Goal: Task Accomplishment & Management: Use online tool/utility

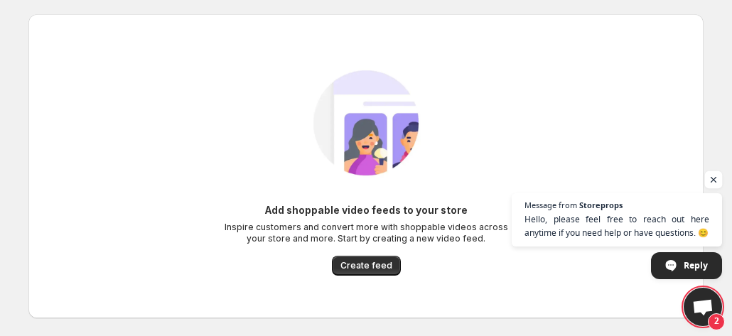
click at [713, 178] on span "Open chat" at bounding box center [714, 180] width 18 height 18
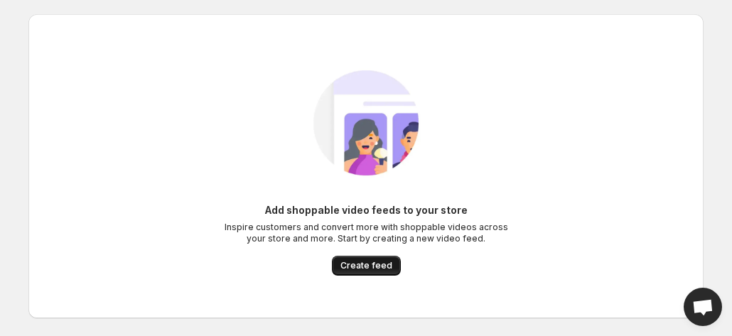
click at [376, 267] on span "Create feed" at bounding box center [367, 265] width 52 height 11
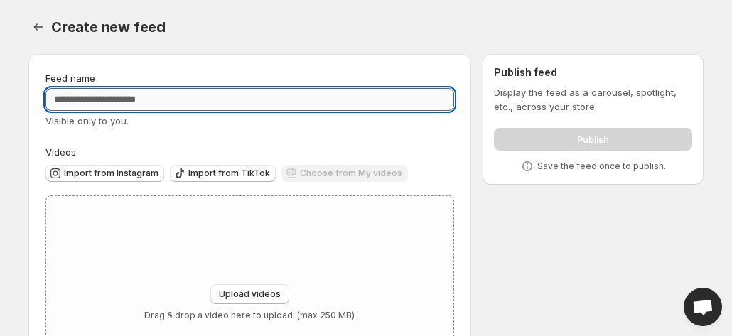
click at [77, 101] on input "Feed name" at bounding box center [249, 99] width 409 height 23
type input "*******"
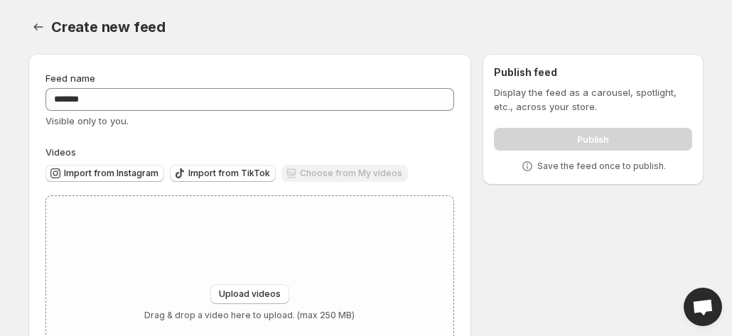
click at [399, 137] on div "Feed name ******* Visible only to you. Videos Import from Instagram Import from…" at bounding box center [249, 240] width 409 height 339
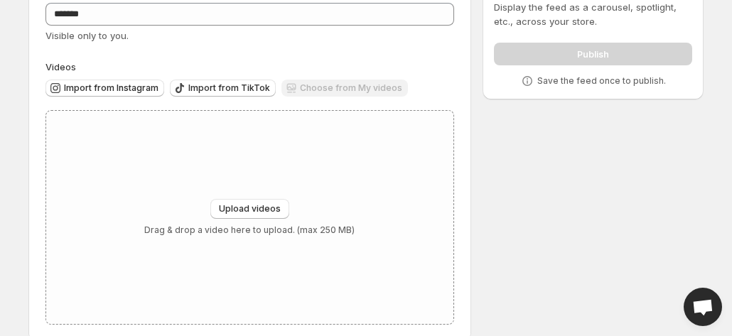
scroll to position [108, 0]
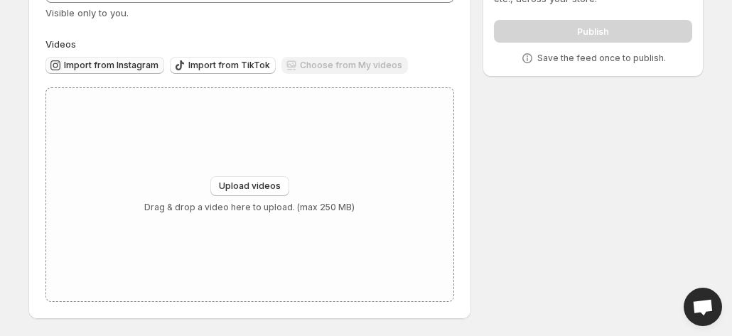
click at [126, 68] on span "Import from Instagram" at bounding box center [111, 65] width 95 height 11
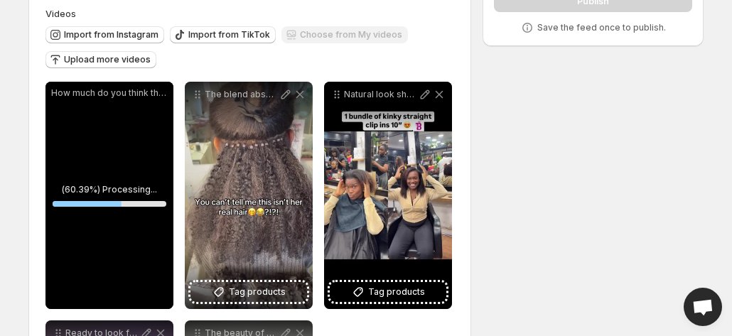
scroll to position [129, 0]
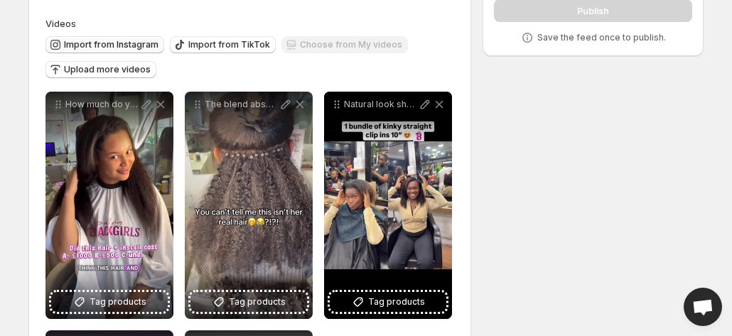
click at [105, 44] on span "Import from Instagram" at bounding box center [111, 44] width 95 height 11
click at [114, 48] on span "Import from Instagram" at bounding box center [111, 44] width 95 height 11
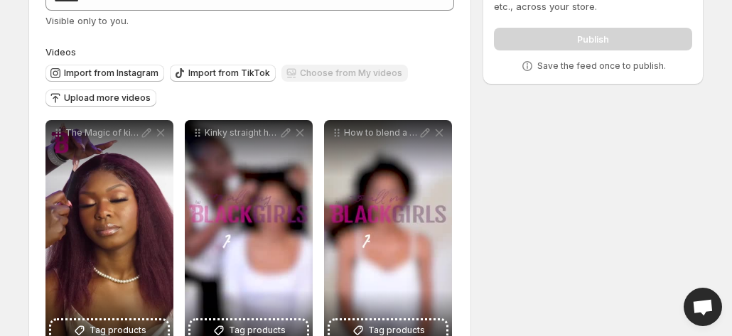
scroll to position [0, 0]
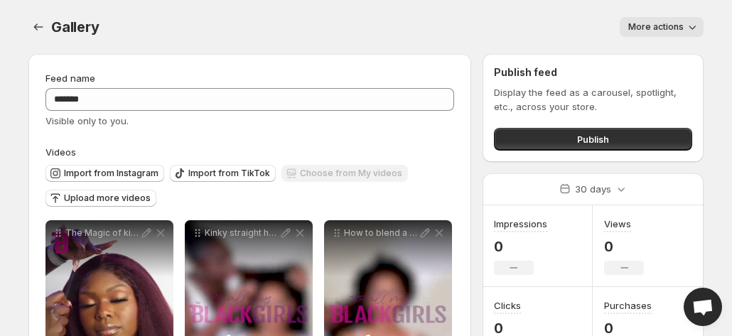
click at [692, 27] on icon "button" at bounding box center [692, 27] width 14 height 14
click at [723, 86] on body "**********" at bounding box center [366, 168] width 732 height 336
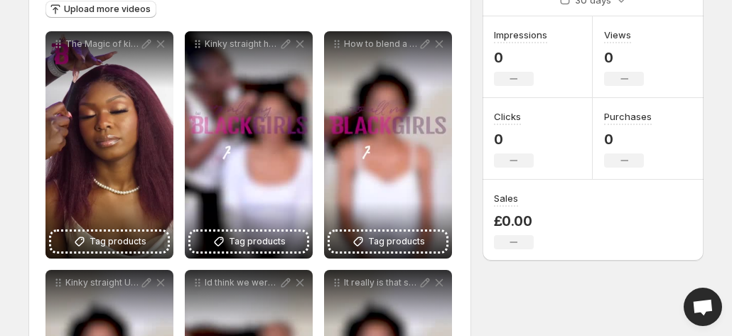
scroll to position [199, 0]
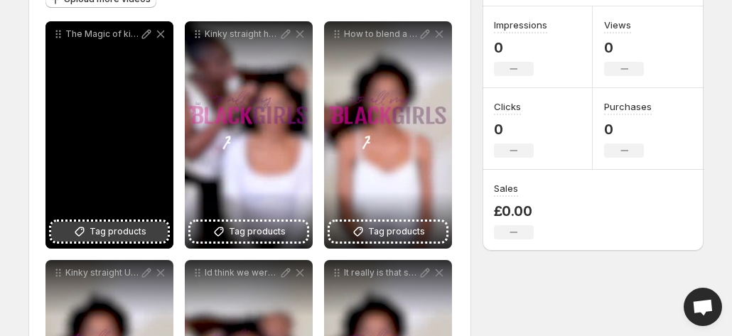
click at [129, 232] on span "Tag products" at bounding box center [118, 232] width 57 height 14
click at [117, 227] on span "Tag products" at bounding box center [118, 232] width 57 height 14
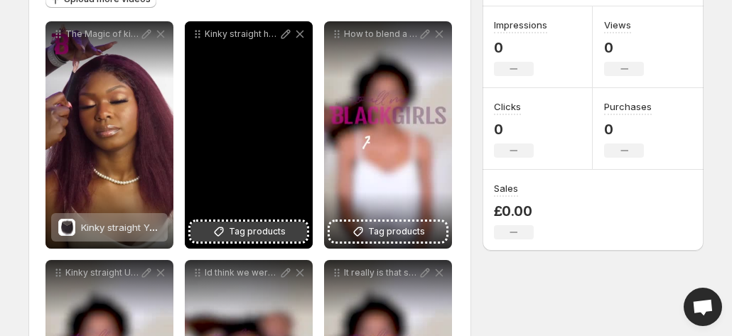
click at [253, 237] on span "Tag products" at bounding box center [257, 232] width 57 height 14
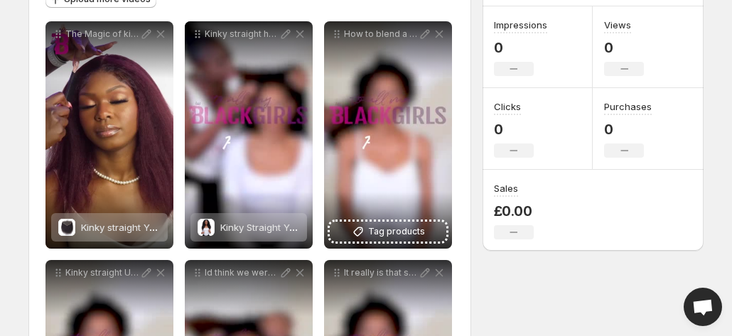
click at [385, 245] on div "How to blend a u-part wig in under a minute These wigs are beginner friendly Di…" at bounding box center [388, 134] width 128 height 227
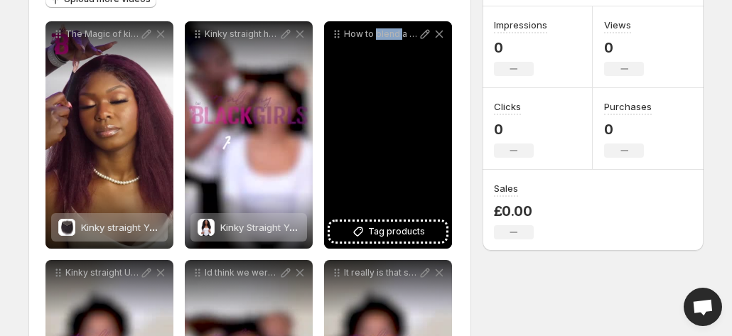
click at [385, 245] on div "How to blend a u-part wig in under a minute These wigs are beginner friendly Di…" at bounding box center [388, 134] width 128 height 227
click at [386, 242] on div "How to blend a u-part wig in under a minute These wigs are beginner friendly Di…" at bounding box center [388, 134] width 128 height 227
click at [387, 235] on span "Tag products" at bounding box center [396, 232] width 57 height 14
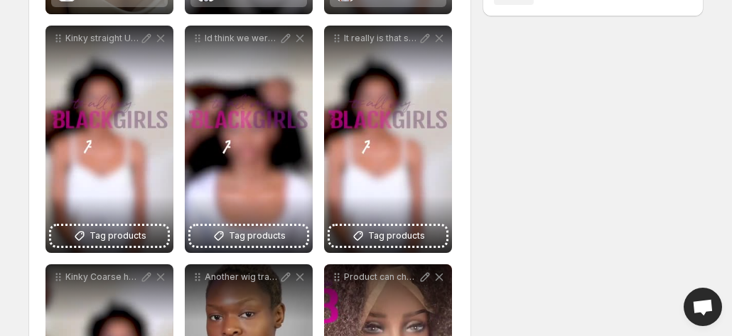
scroll to position [455, 0]
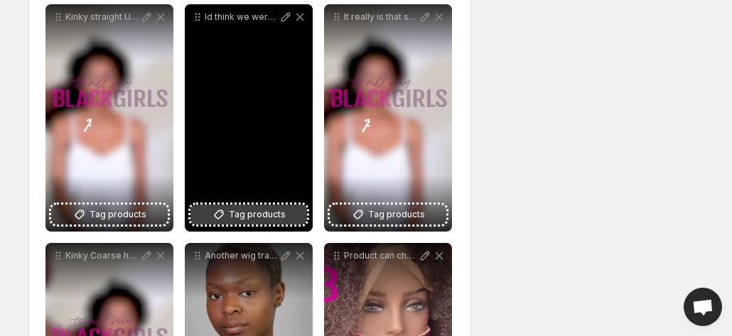
click at [248, 213] on span "Tag products" at bounding box center [257, 215] width 57 height 14
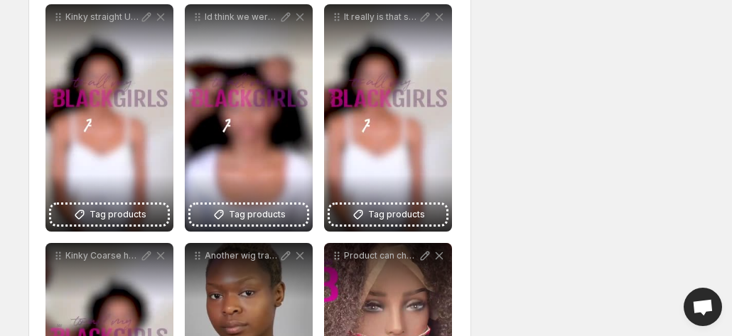
drag, startPoint x: 248, startPoint y: 213, endPoint x: 473, endPoint y: 282, distance: 234.8
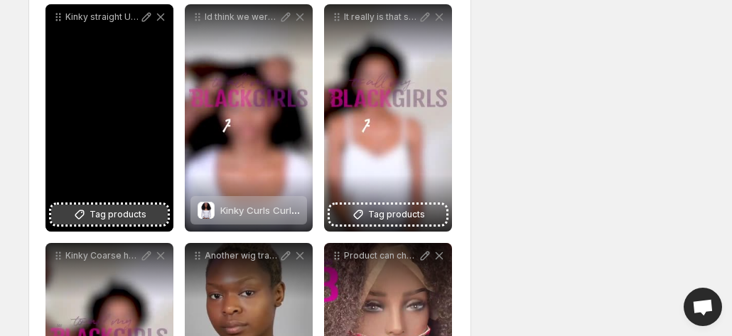
click at [122, 213] on span "Tag products" at bounding box center [118, 215] width 57 height 14
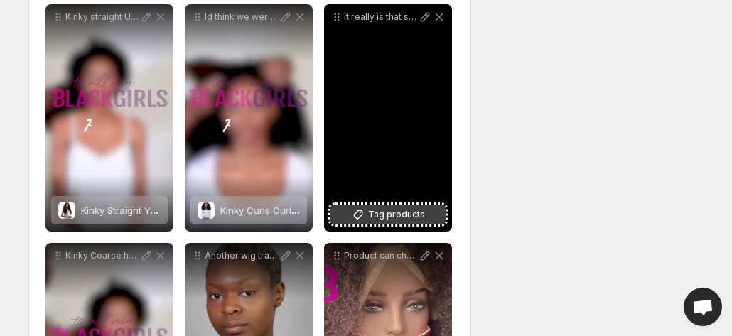
click at [377, 213] on span "Tag products" at bounding box center [396, 215] width 57 height 14
click at [392, 213] on span "Tag products" at bounding box center [396, 215] width 57 height 14
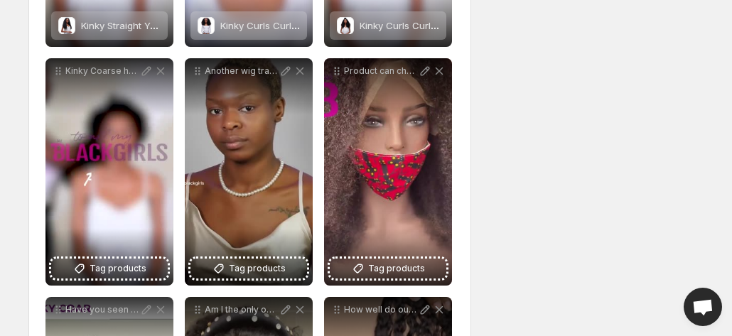
scroll to position [626, 0]
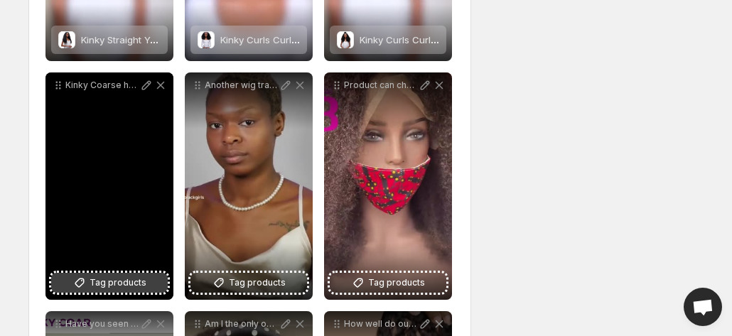
click at [134, 291] on button "Tag products" at bounding box center [109, 283] width 117 height 20
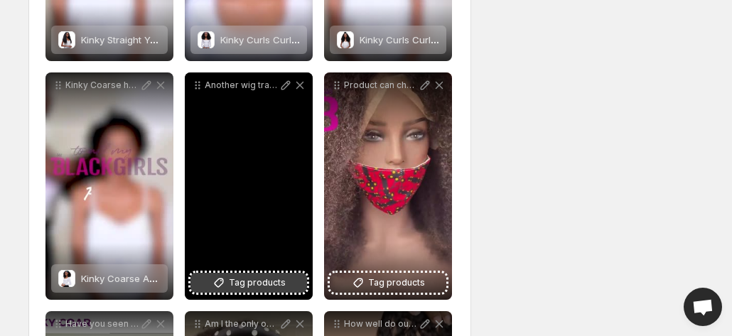
click at [252, 284] on span "Tag products" at bounding box center [257, 283] width 57 height 14
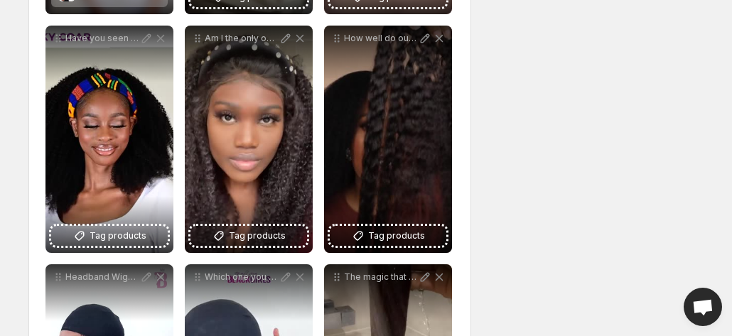
scroll to position [919, 0]
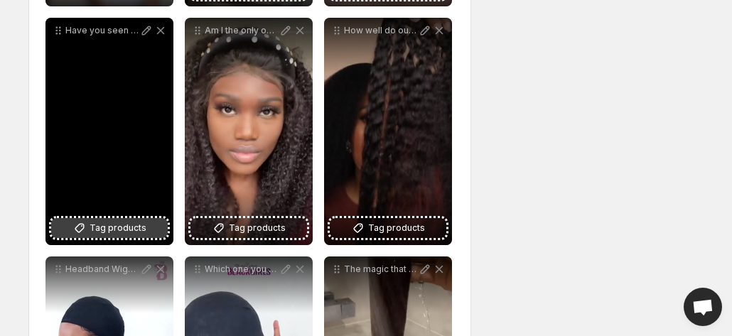
click at [124, 237] on button "Tag products" at bounding box center [109, 228] width 117 height 20
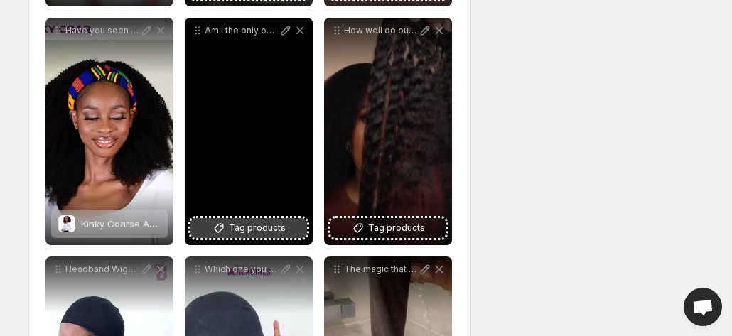
click at [257, 225] on span "Tag products" at bounding box center [257, 228] width 57 height 14
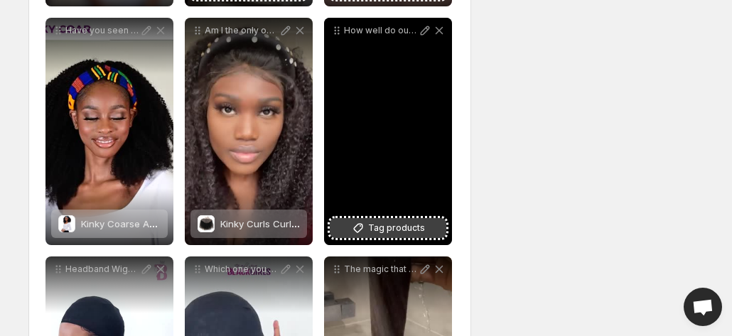
click at [394, 227] on span "Tag products" at bounding box center [396, 228] width 57 height 14
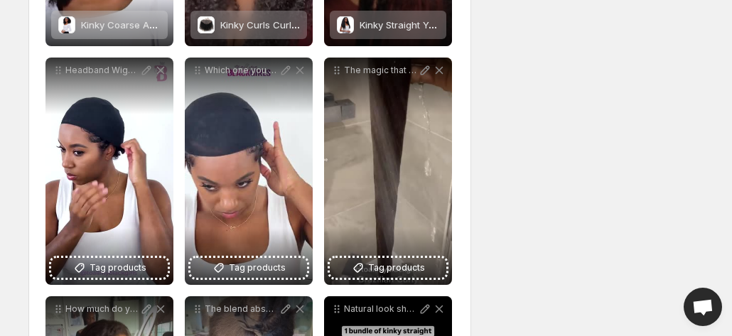
scroll to position [1147, 0]
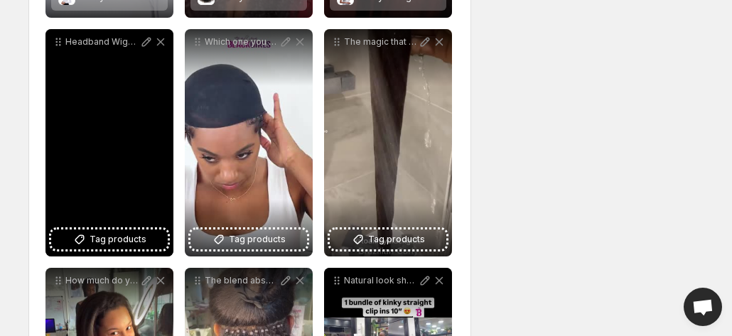
click at [116, 194] on div "Headband Wigs are really a triple threat Easy to apply super versatile and they…" at bounding box center [109, 142] width 128 height 227
click at [117, 235] on span "Tag products" at bounding box center [118, 239] width 57 height 14
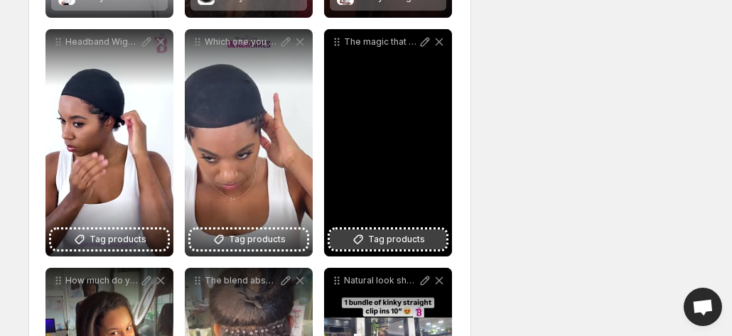
click at [387, 238] on span "Tag products" at bounding box center [396, 239] width 57 height 14
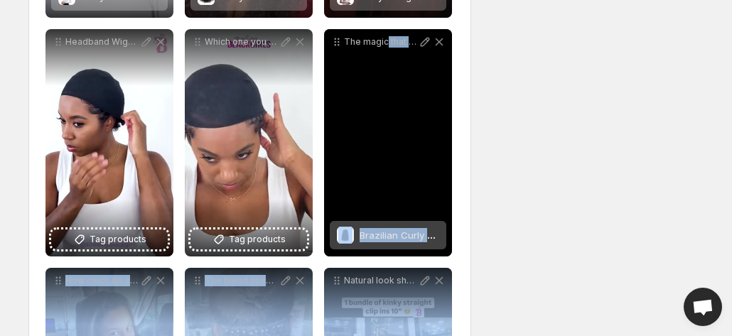
drag, startPoint x: 387, startPoint y: 238, endPoint x: 386, endPoint y: 214, distance: 24.2
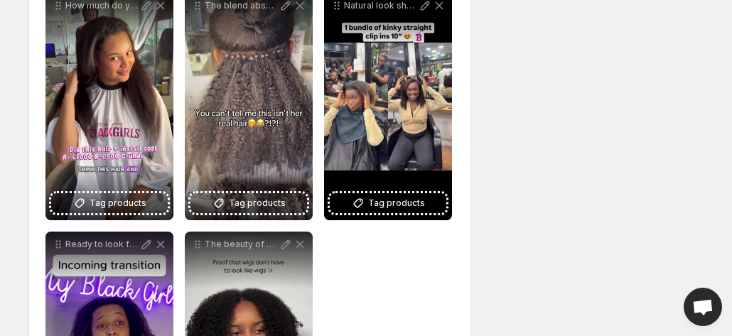
scroll to position [1431, 0]
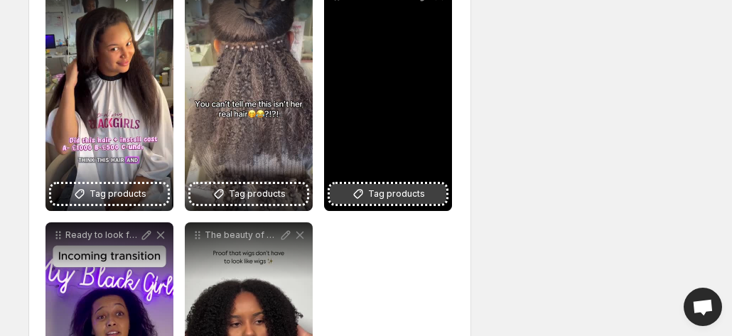
click at [405, 197] on span "Tag products" at bounding box center [396, 194] width 57 height 14
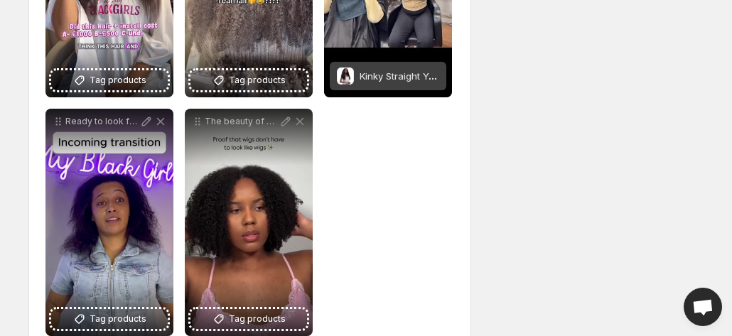
scroll to position [1573, 0]
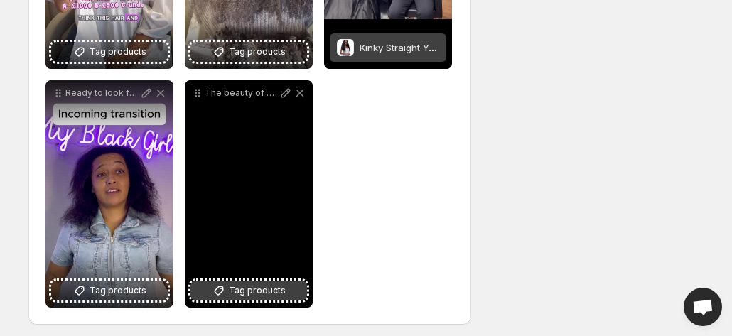
click at [272, 296] on span "Tag products" at bounding box center [257, 291] width 57 height 14
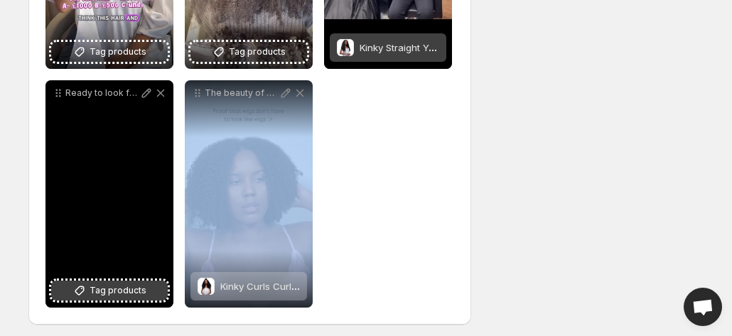
click at [123, 288] on span "Tag products" at bounding box center [118, 291] width 57 height 14
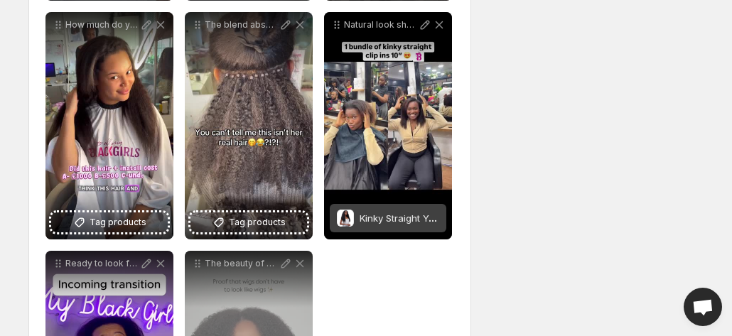
scroll to position [1374, 0]
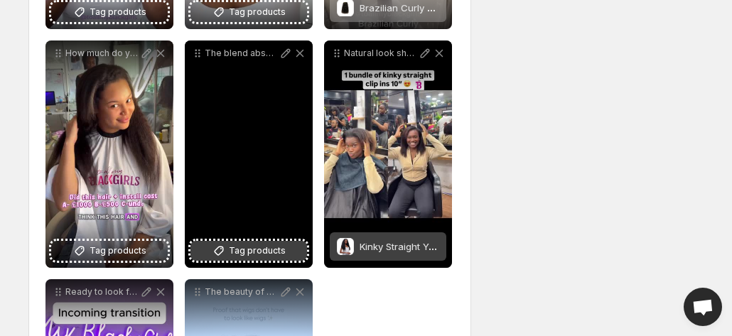
click at [232, 252] on span "Tag products" at bounding box center [257, 251] width 57 height 14
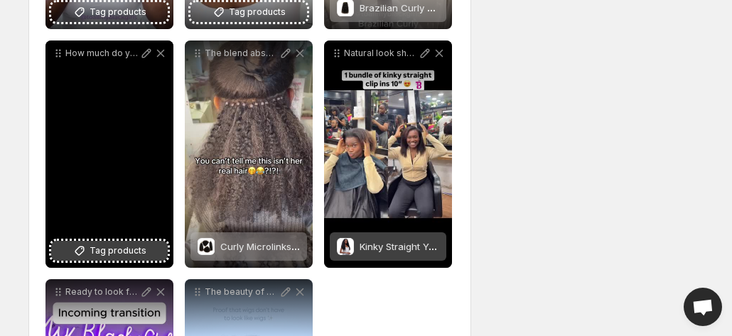
click at [111, 251] on span "Tag products" at bounding box center [118, 251] width 57 height 14
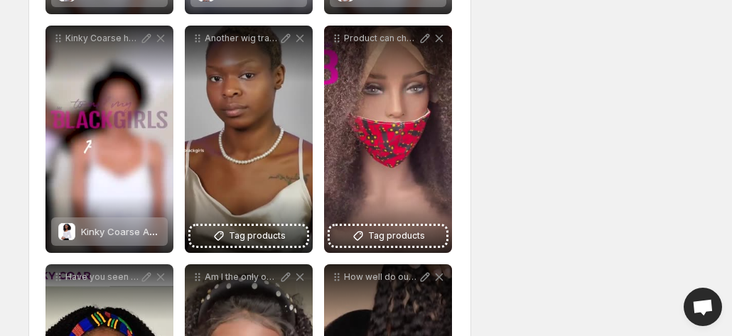
scroll to position [729, 0]
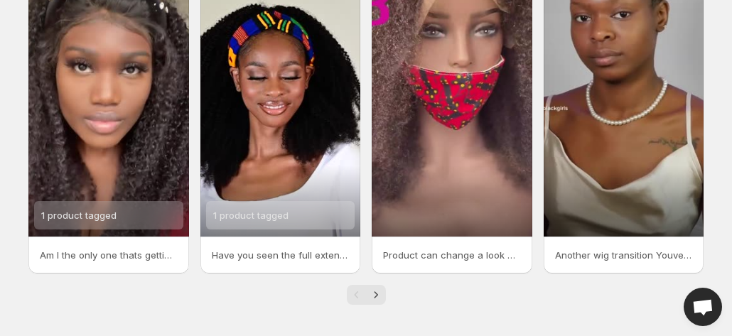
scroll to position [438, 0]
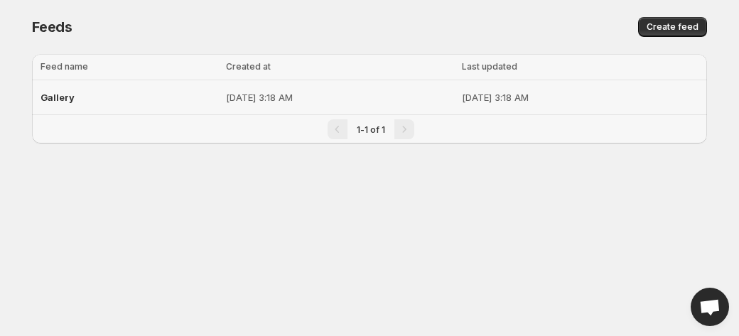
click at [264, 97] on p "[DATE] 3:18 AM" at bounding box center [339, 97] width 227 height 14
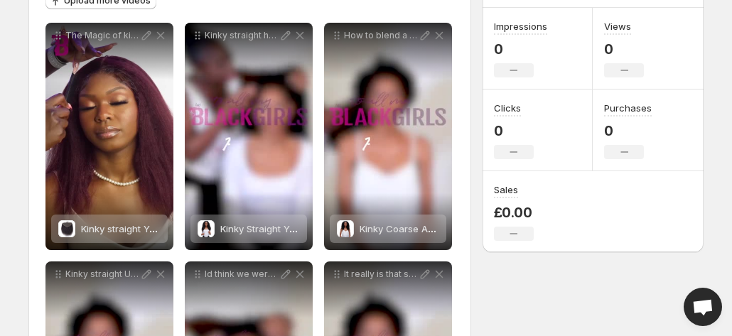
scroll to position [199, 0]
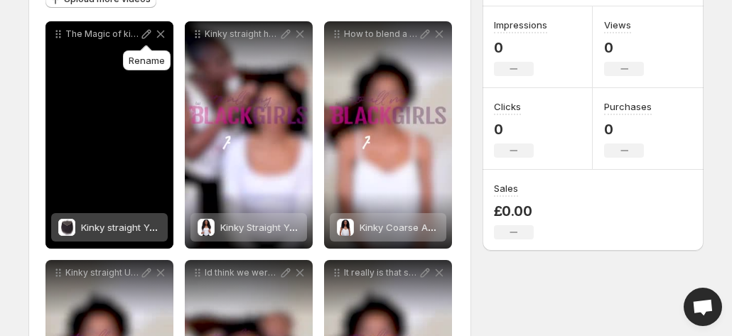
click at [142, 33] on icon at bounding box center [146, 34] width 14 height 14
click at [152, 228] on span "Kinky straight Yaki lace closure and frontal" at bounding box center [176, 227] width 191 height 11
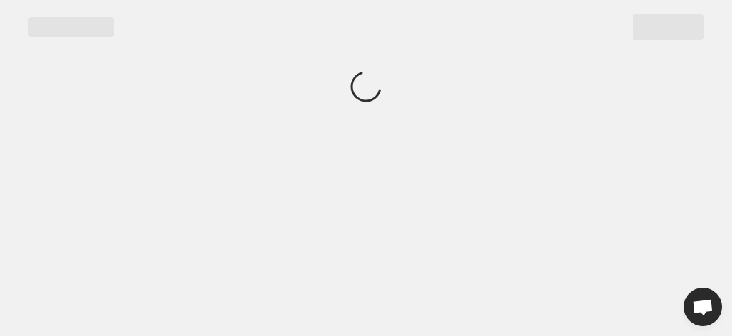
scroll to position [0, 0]
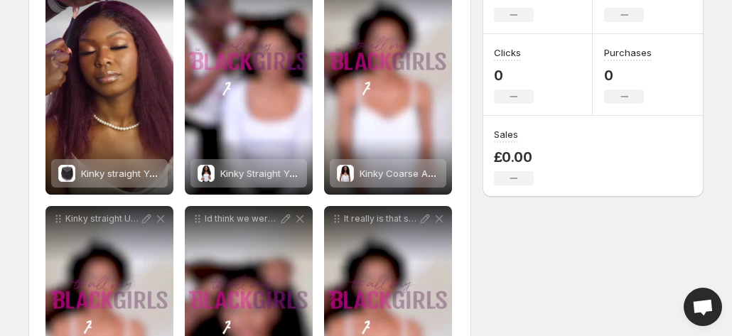
scroll to position [256, 0]
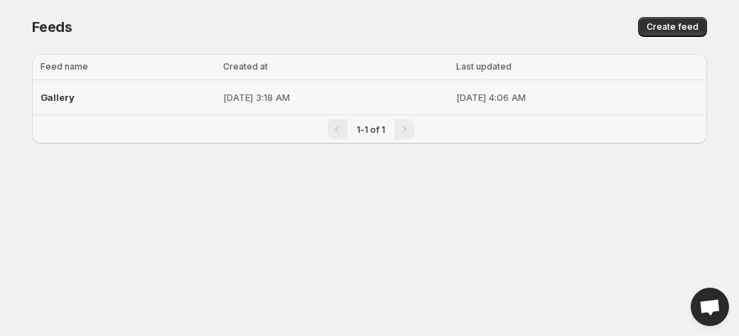
click at [286, 100] on p "[DATE] 3:18 AM" at bounding box center [335, 97] width 225 height 14
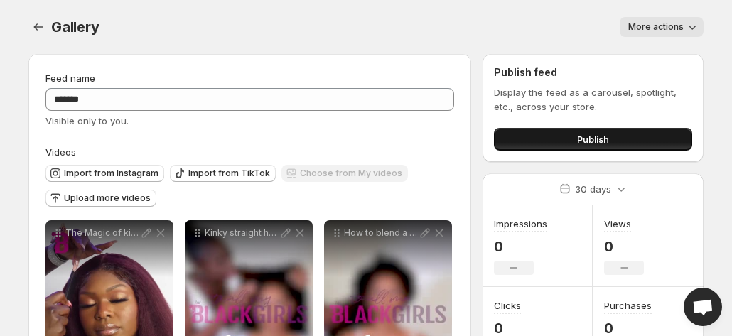
click at [578, 139] on span "Publish" at bounding box center [593, 139] width 32 height 14
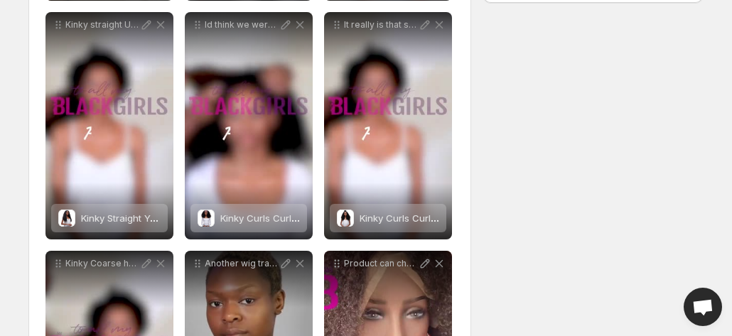
scroll to position [464, 0]
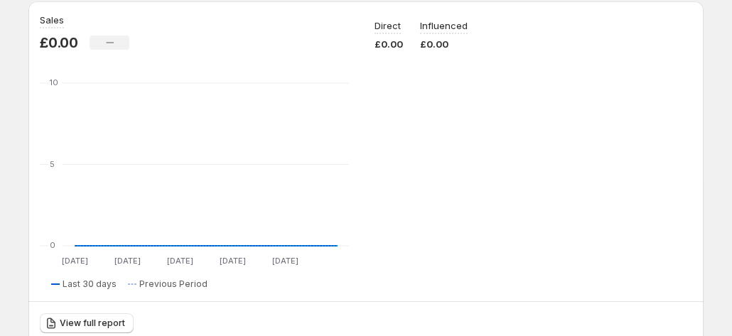
scroll to position [227, 0]
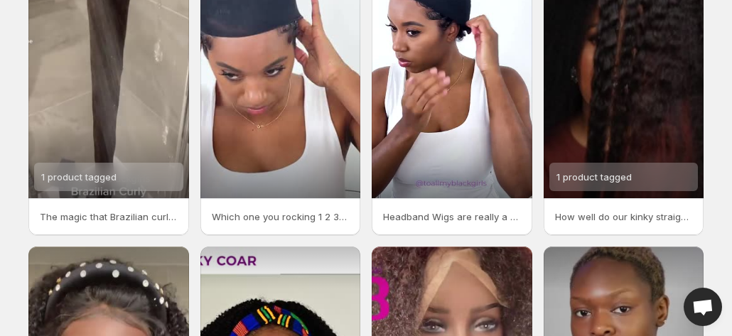
scroll to position [142, 0]
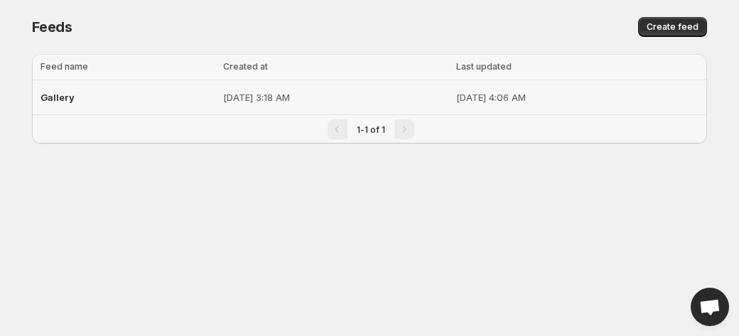
click at [219, 107] on td "[DATE] 3:18 AM" at bounding box center [335, 97] width 233 height 35
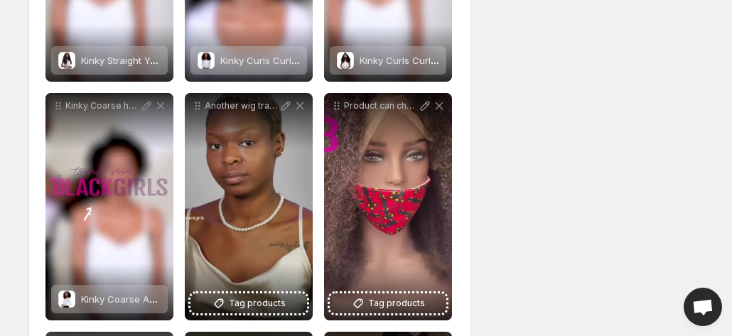
scroll to position [626, 0]
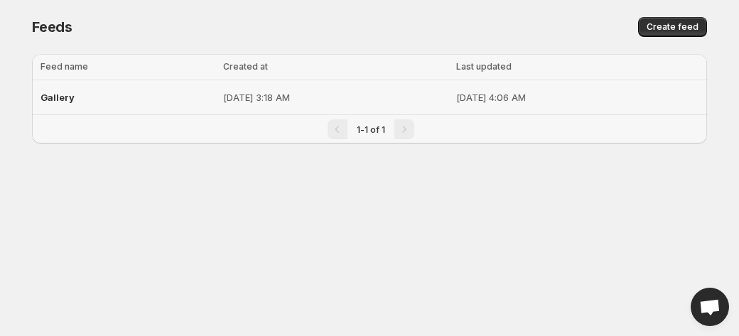
click at [142, 99] on div "Gallery" at bounding box center [128, 98] width 174 height 26
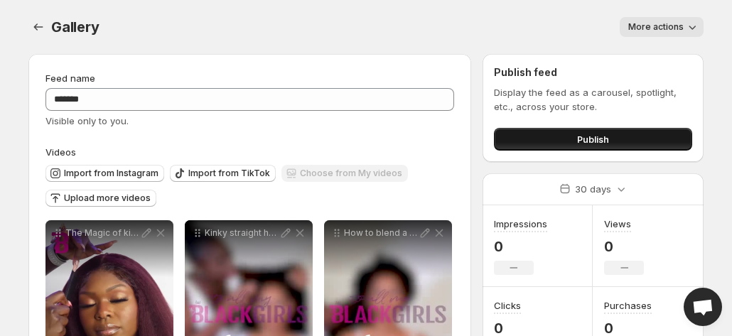
click at [622, 141] on button "Publish" at bounding box center [593, 139] width 198 height 23
